Goal: Information Seeking & Learning: Find specific fact

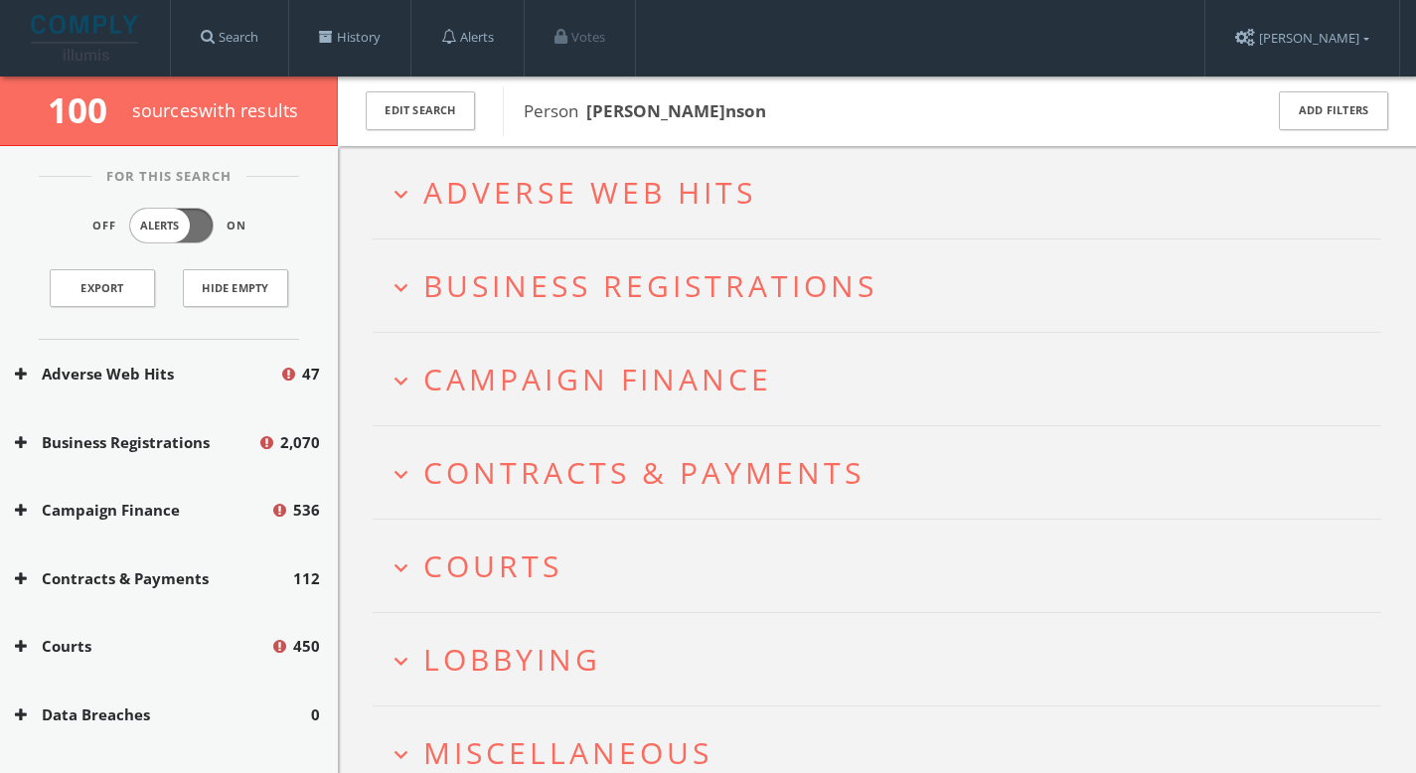
click at [686, 190] on span "Adverse Web Hits" at bounding box center [589, 192] width 333 height 41
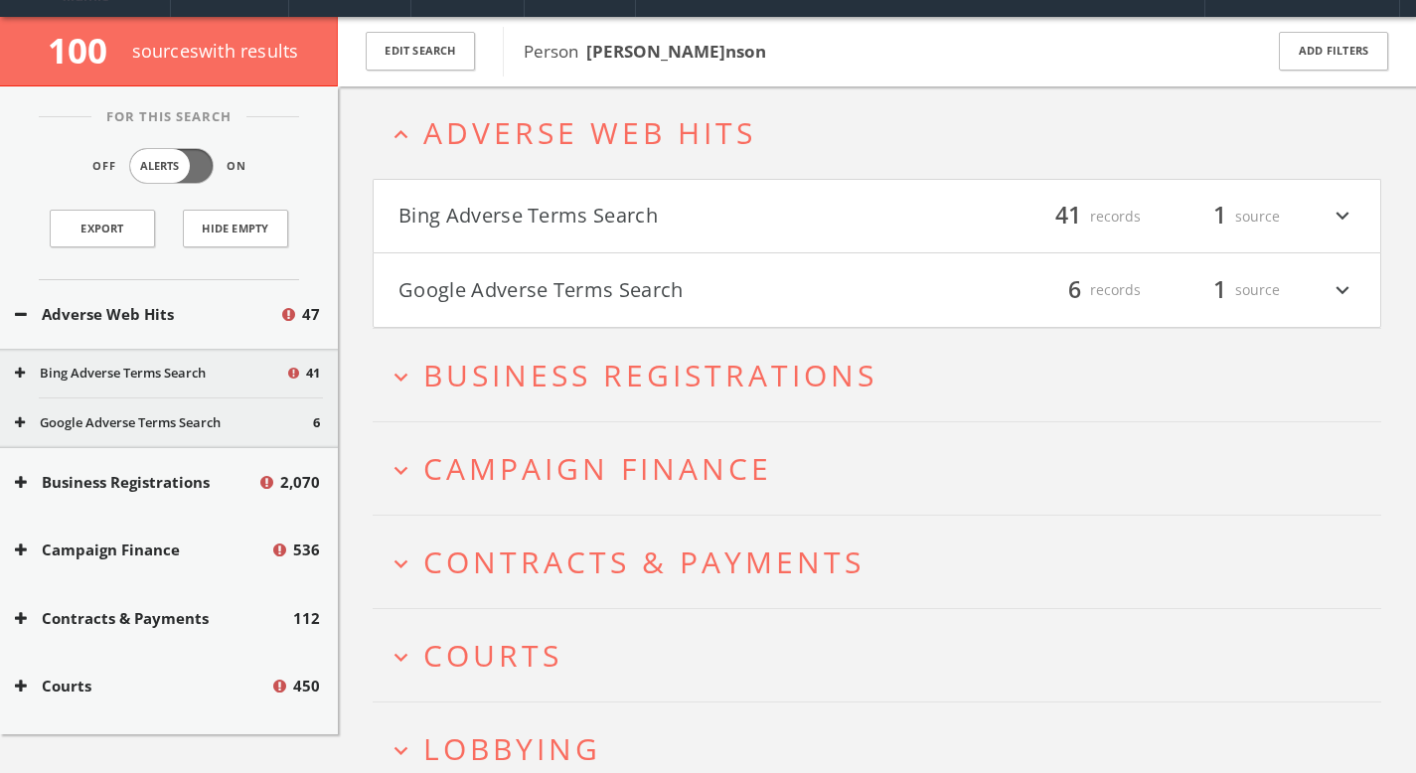
click at [697, 401] on h2 "expand_more Business Registrations" at bounding box center [877, 375] width 1009 height 92
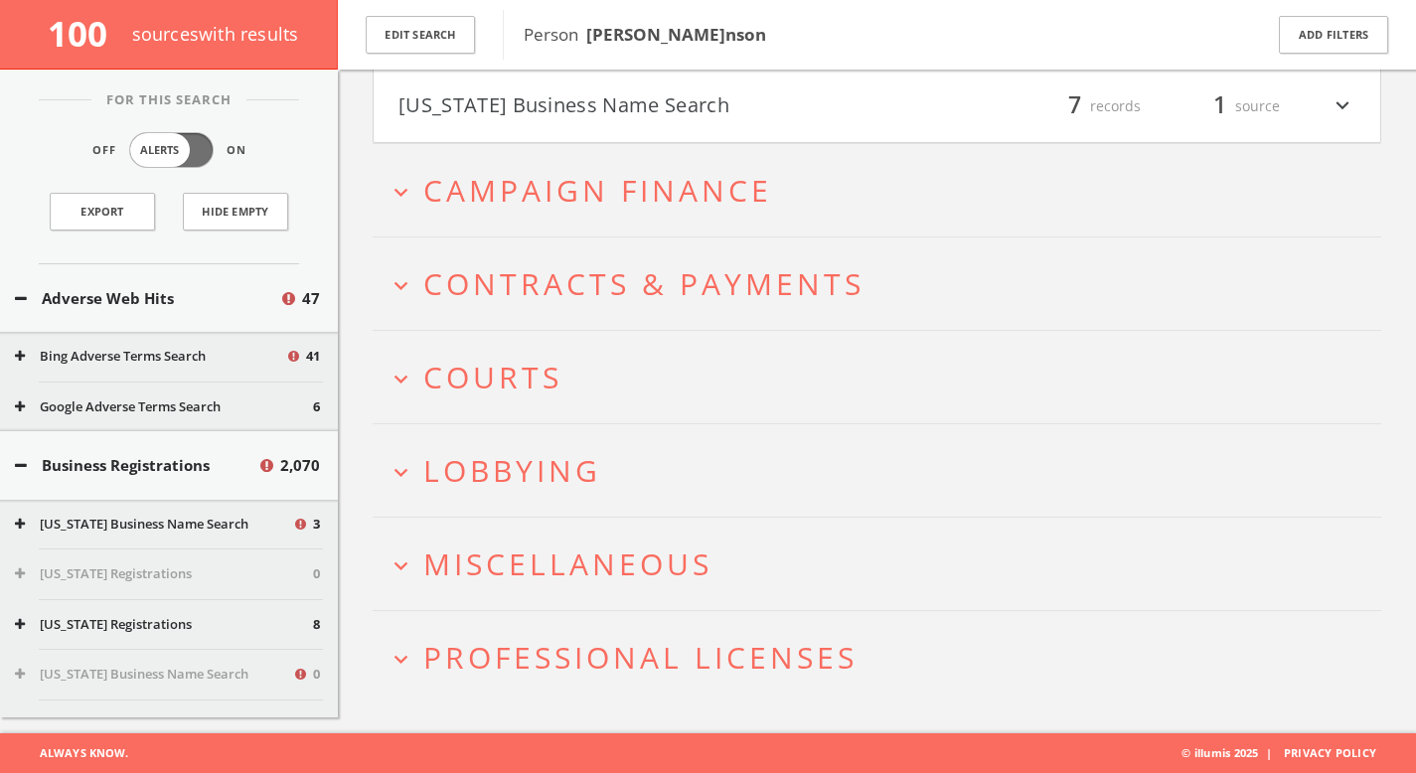
click at [672, 471] on button "expand_more Lobbying" at bounding box center [885, 470] width 994 height 33
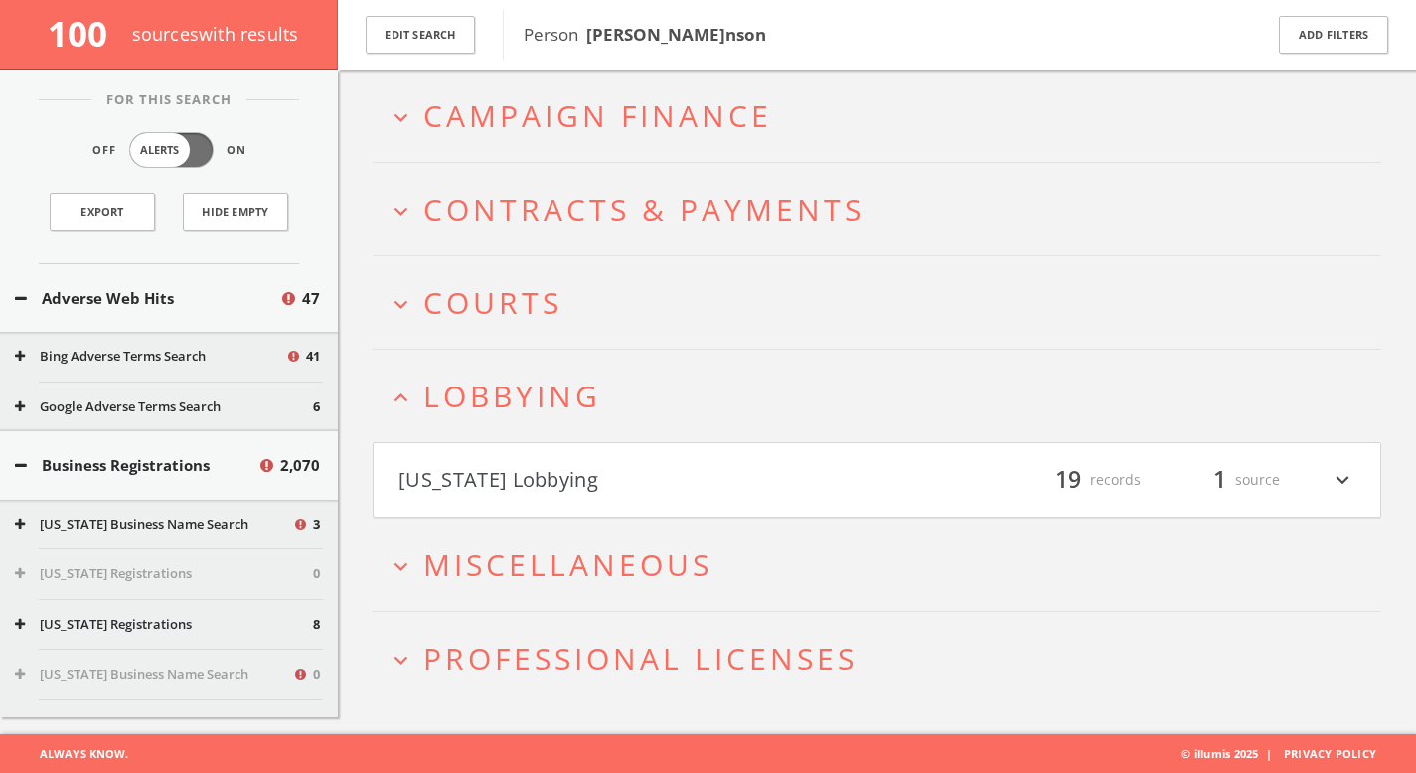
click at [671, 471] on button "[US_STATE] Lobbying" at bounding box center [638, 480] width 479 height 34
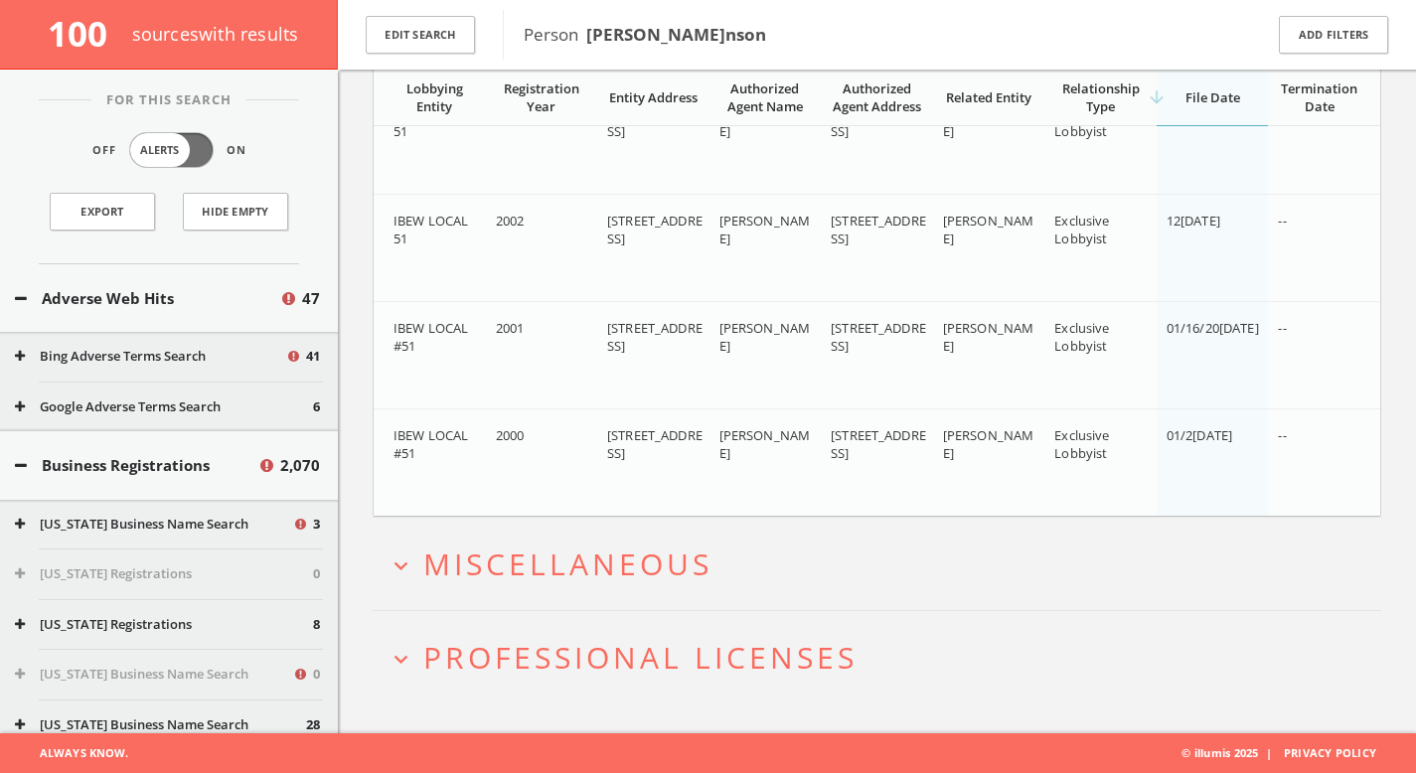
click at [701, 587] on h2 "expand_more Miscellaneous" at bounding box center [877, 564] width 1009 height 92
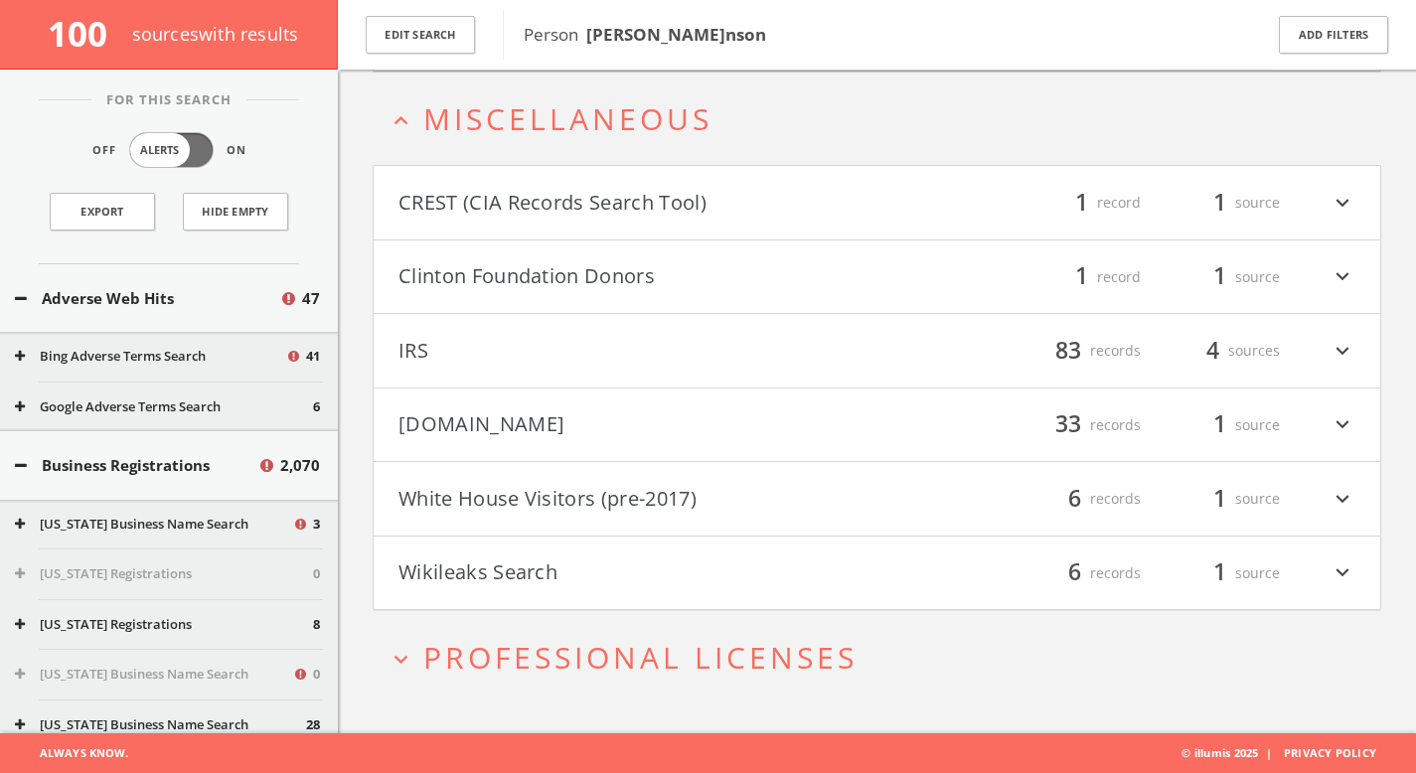
scroll to position [3927, 0]
click at [646, 292] on button "Clinton Foundation Donors" at bounding box center [638, 277] width 479 height 34
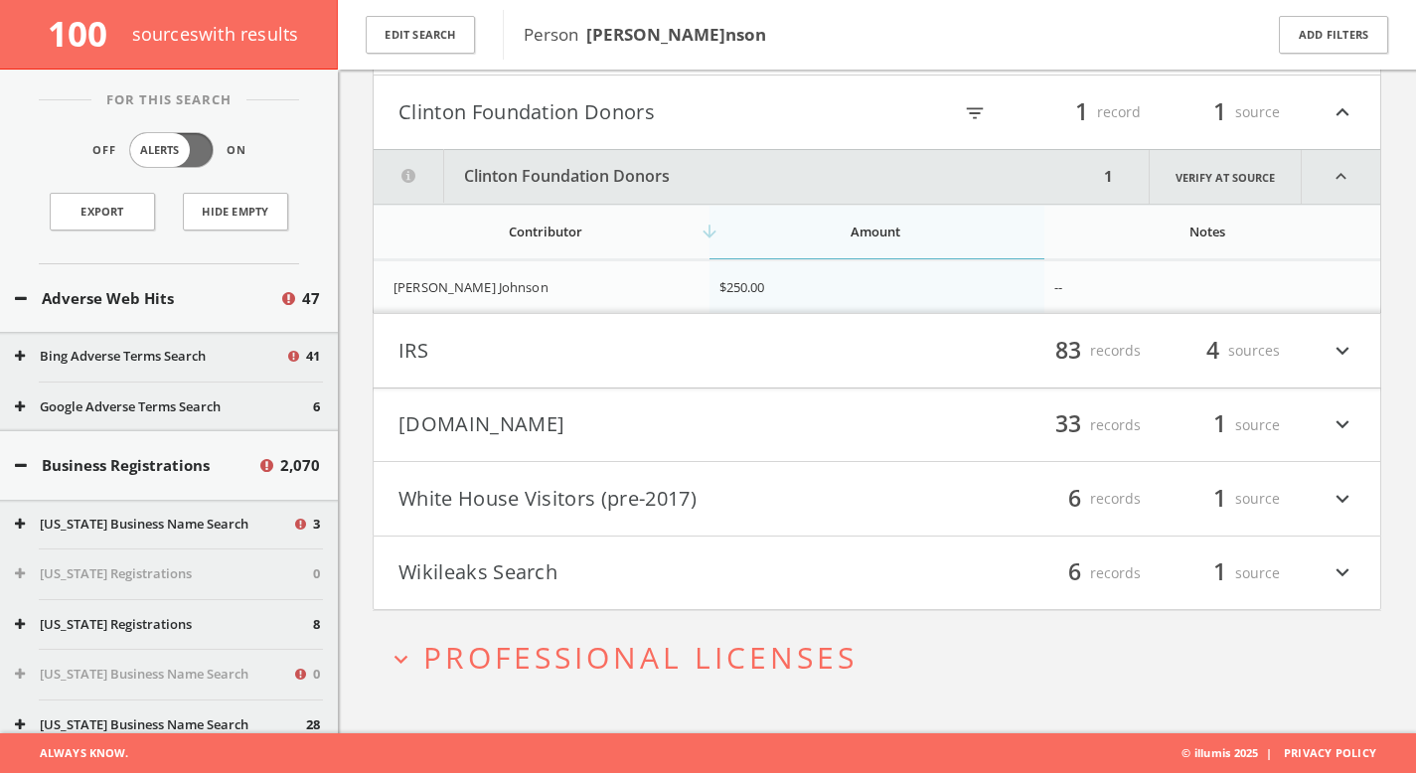
scroll to position [4092, 0]
click at [526, 500] on button "White House Visitors (pre-2017)" at bounding box center [638, 499] width 479 height 34
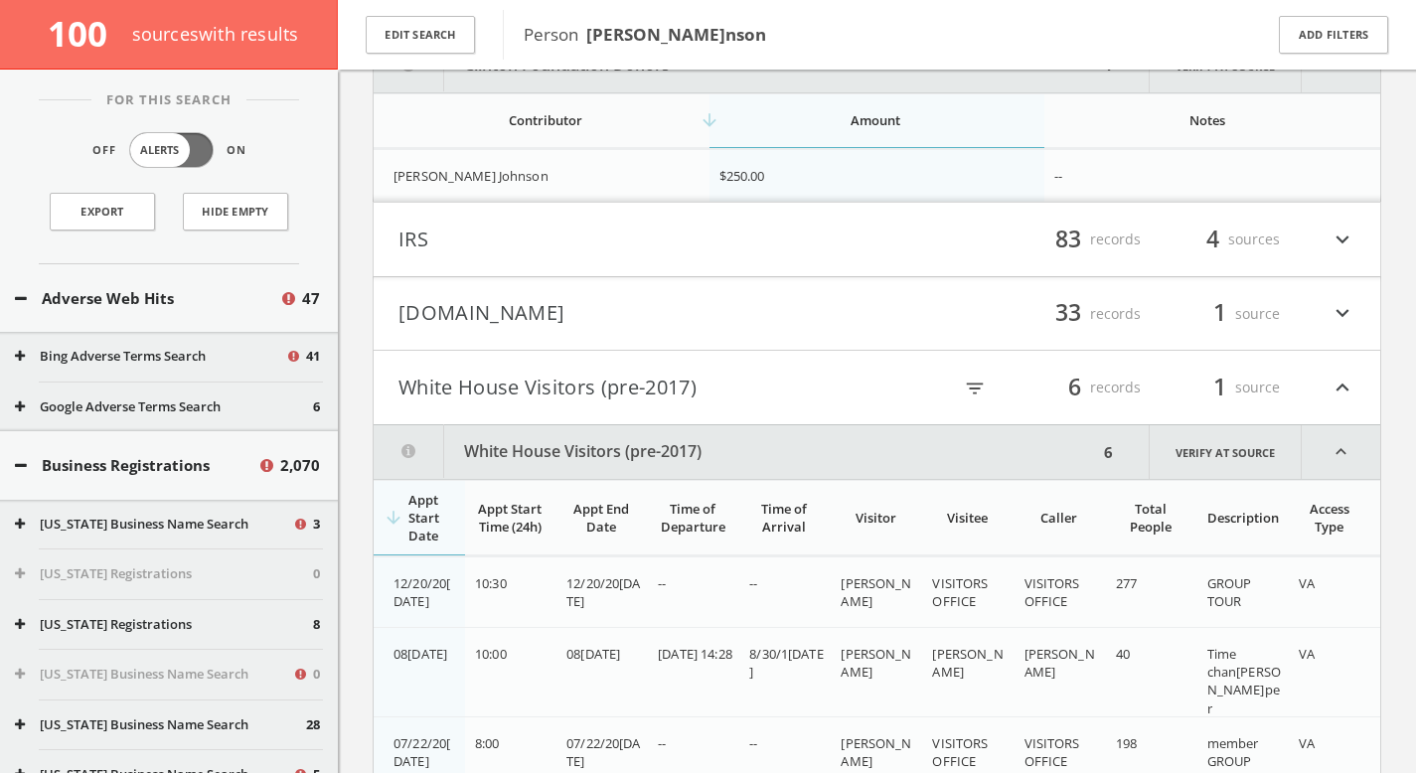
scroll to position [4109, 0]
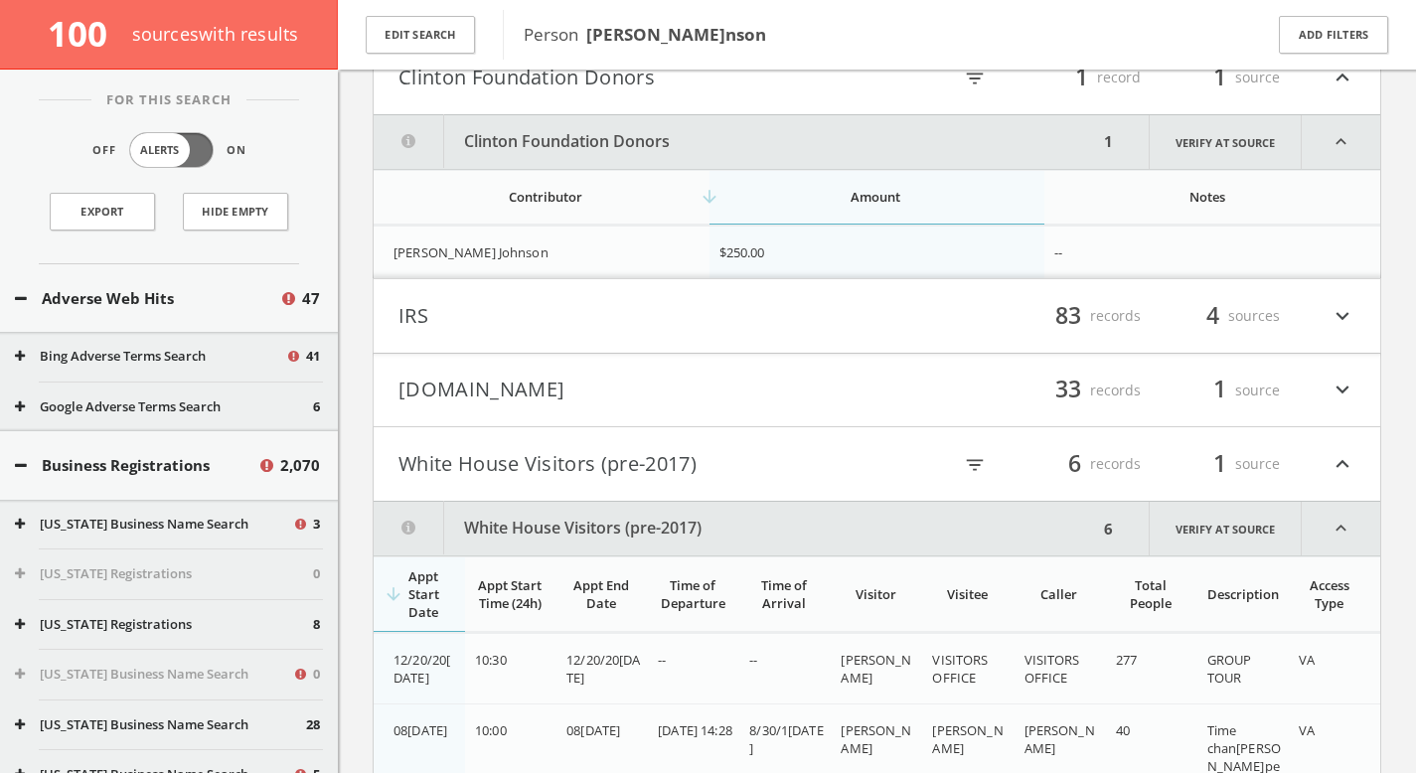
click at [586, 353] on h4 "IRS filter_list 83 records 4 sources expand_more" at bounding box center [877, 316] width 1007 height 74
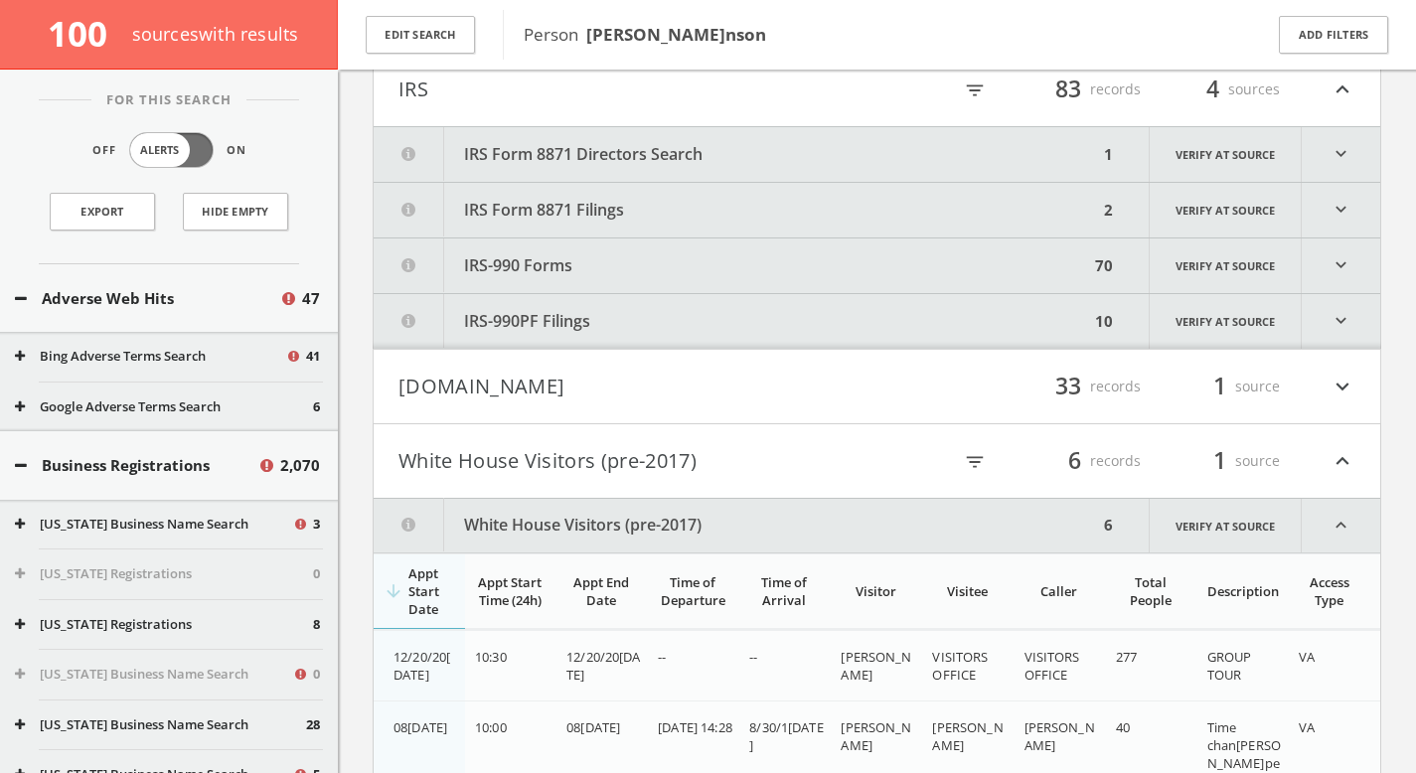
click at [581, 404] on button "[DOMAIN_NAME]" at bounding box center [638, 387] width 479 height 34
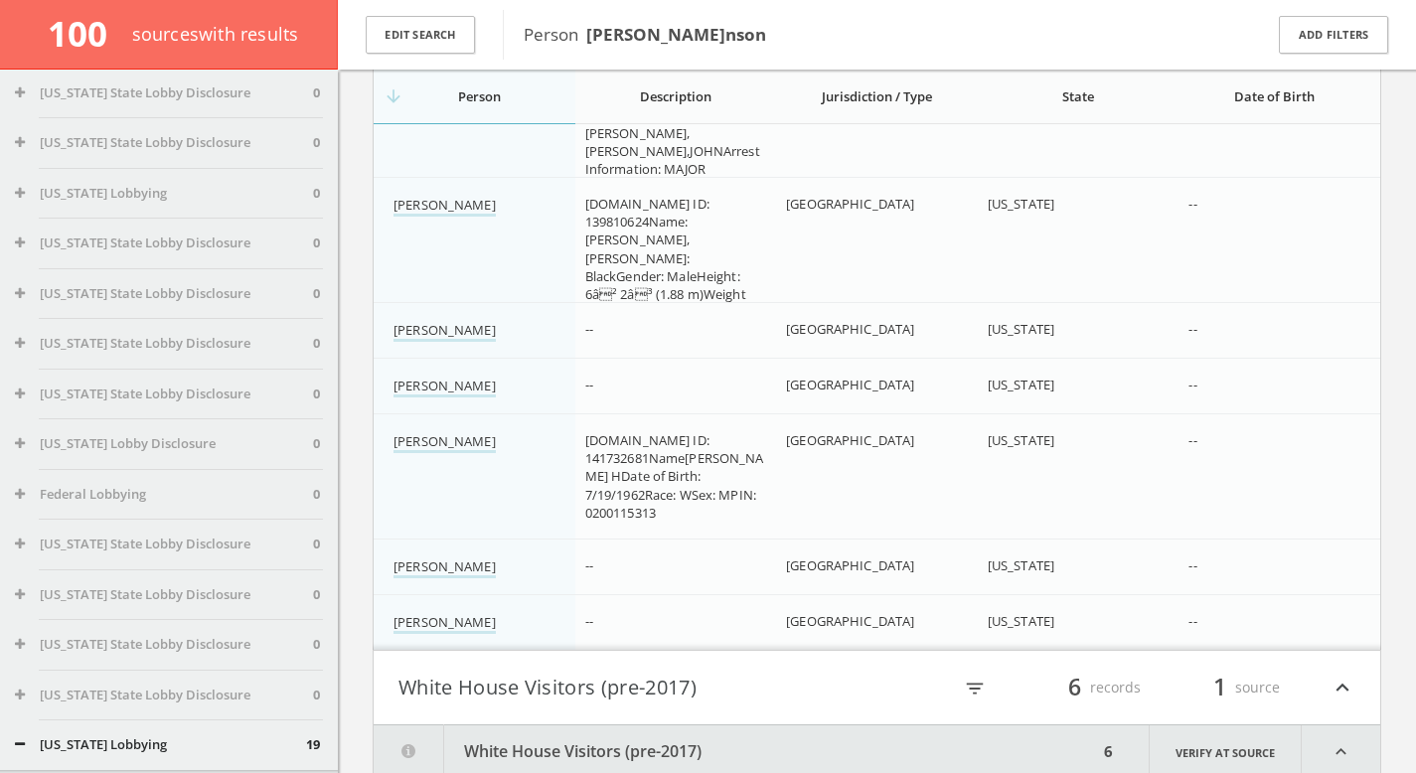
scroll to position [2966, 0]
